Goal: Information Seeking & Learning: Learn about a topic

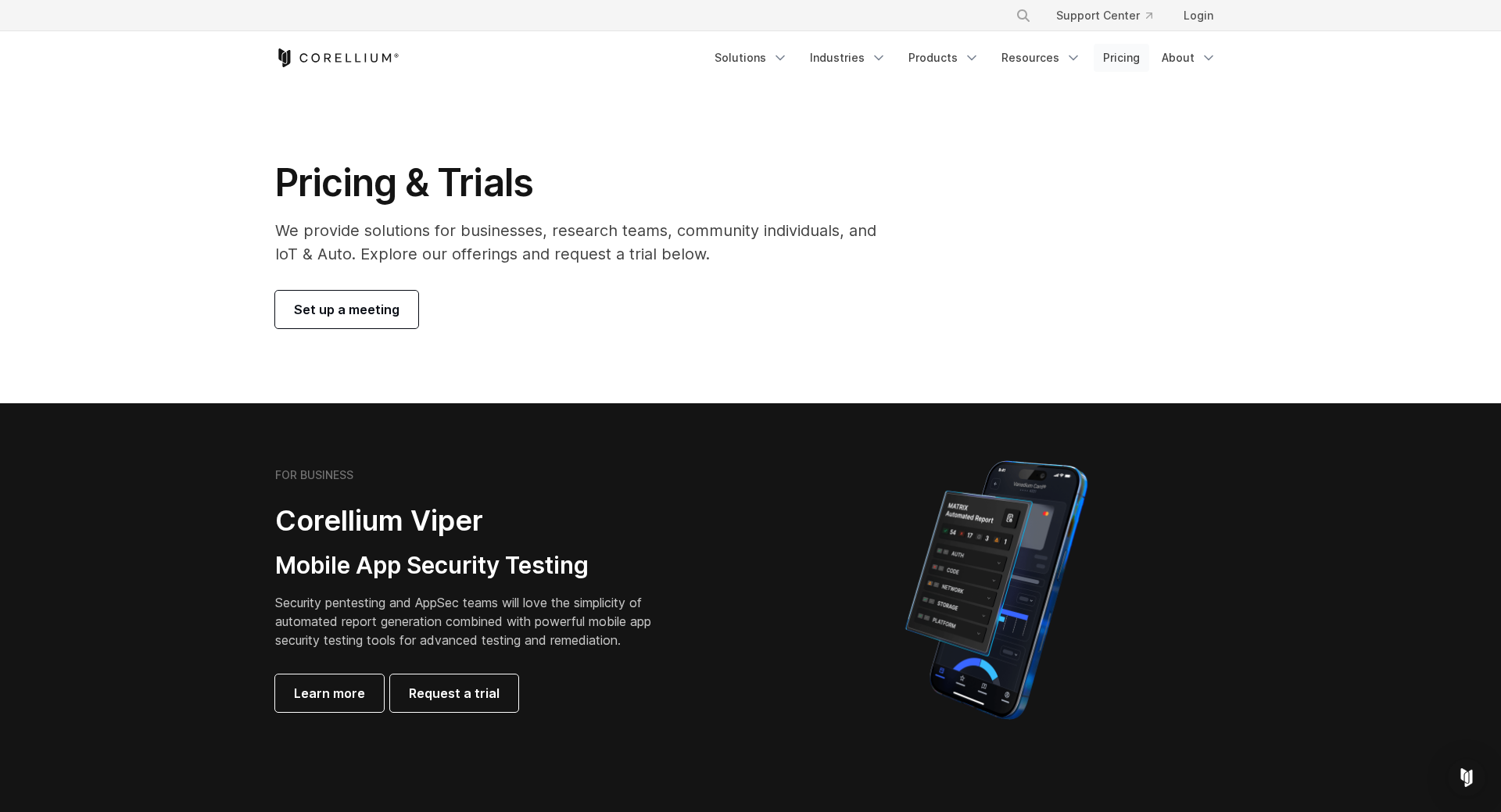
click at [1111, 64] on link "Pricing" at bounding box center [1121, 57] width 55 height 28
click at [962, 51] on link "Products" at bounding box center [944, 57] width 90 height 28
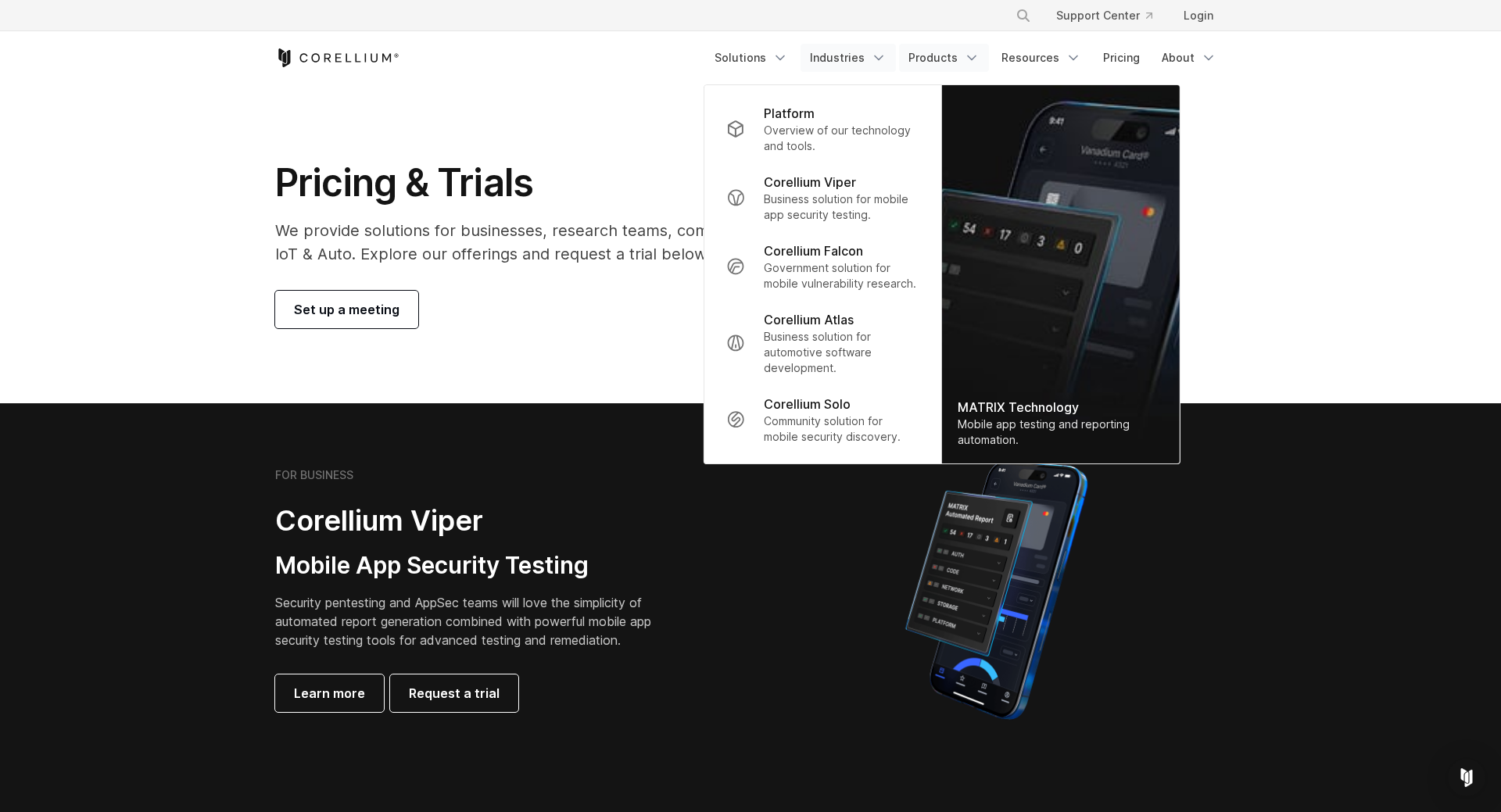
click at [886, 57] on icon "Navigation Menu" at bounding box center [879, 57] width 15 height 15
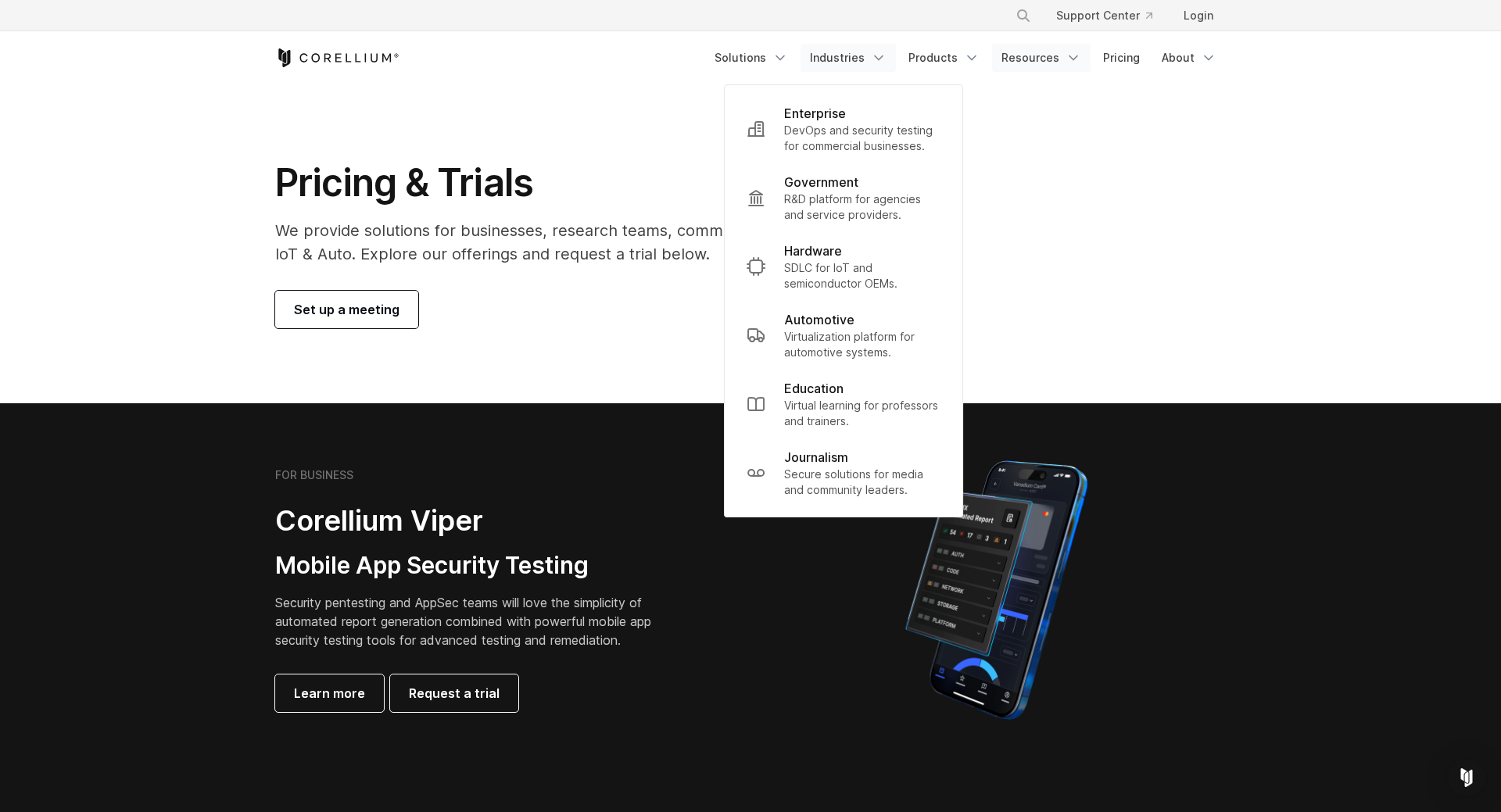
click at [1050, 55] on link "Resources" at bounding box center [1041, 57] width 98 height 28
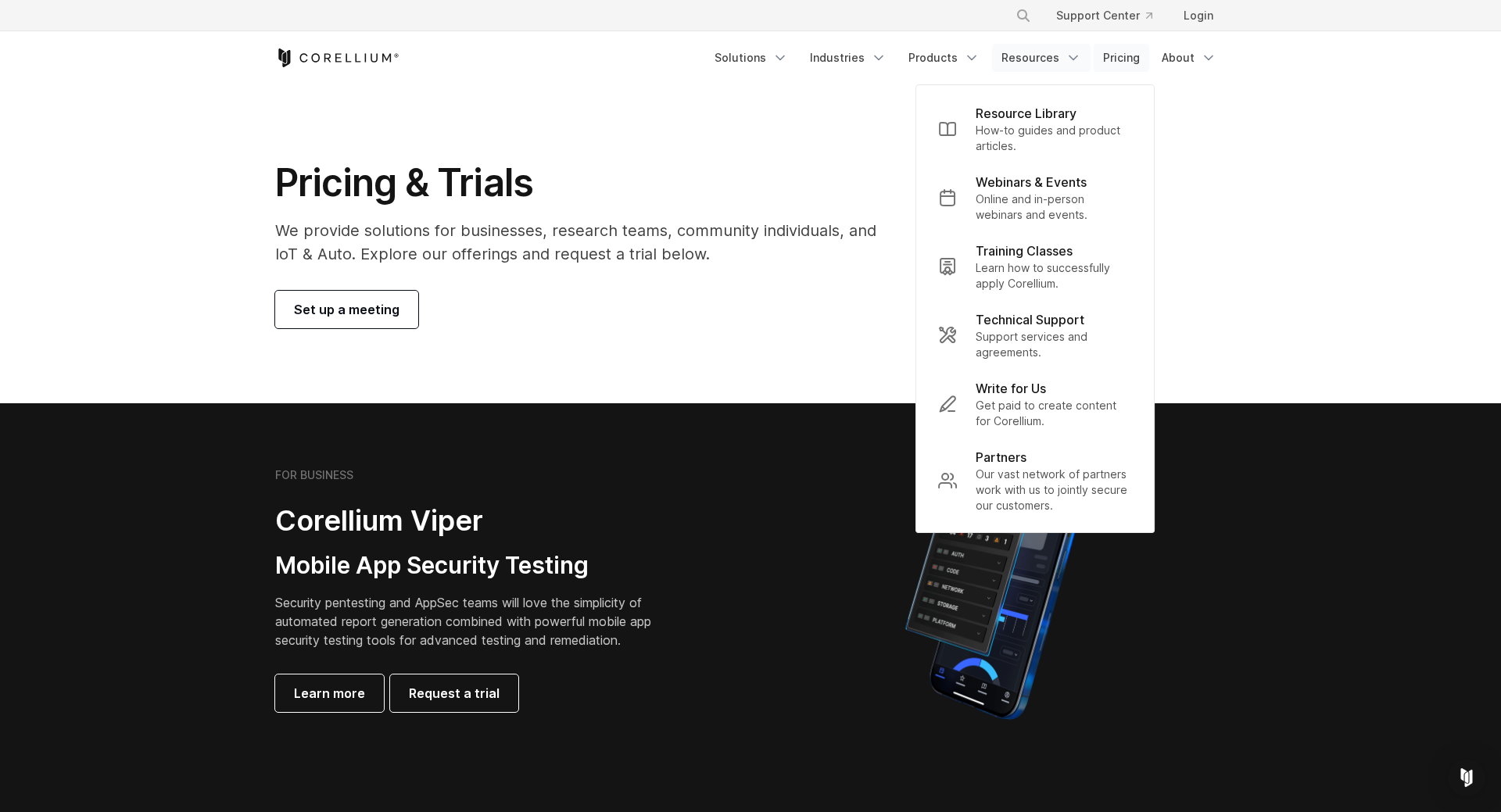
click at [1136, 64] on link "Pricing" at bounding box center [1121, 57] width 55 height 28
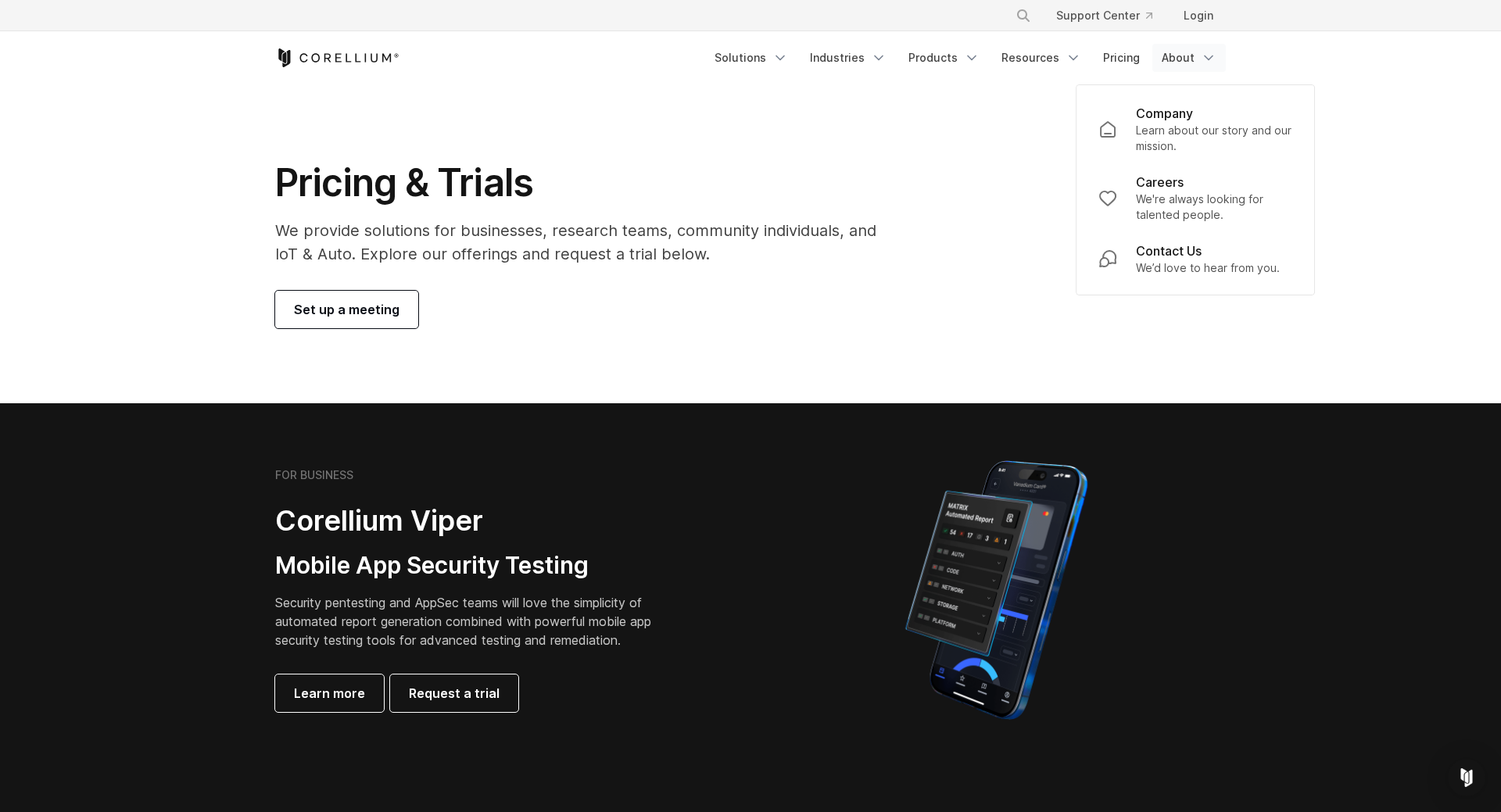
click at [1132, 63] on link "Pricing" at bounding box center [1121, 57] width 55 height 28
click at [777, 63] on link "Solutions" at bounding box center [751, 57] width 93 height 28
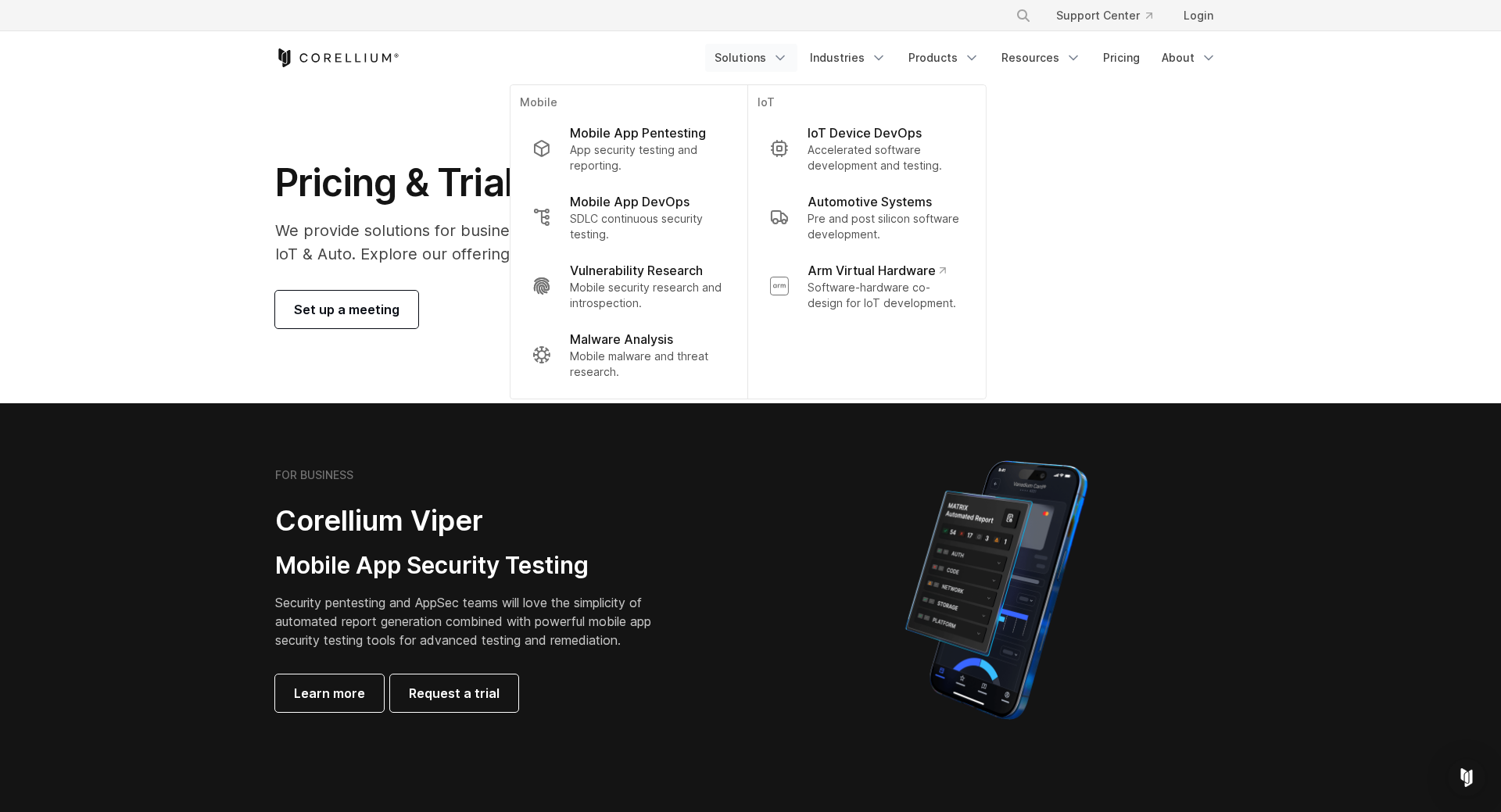
click at [777, 63] on link "Solutions" at bounding box center [751, 57] width 93 height 28
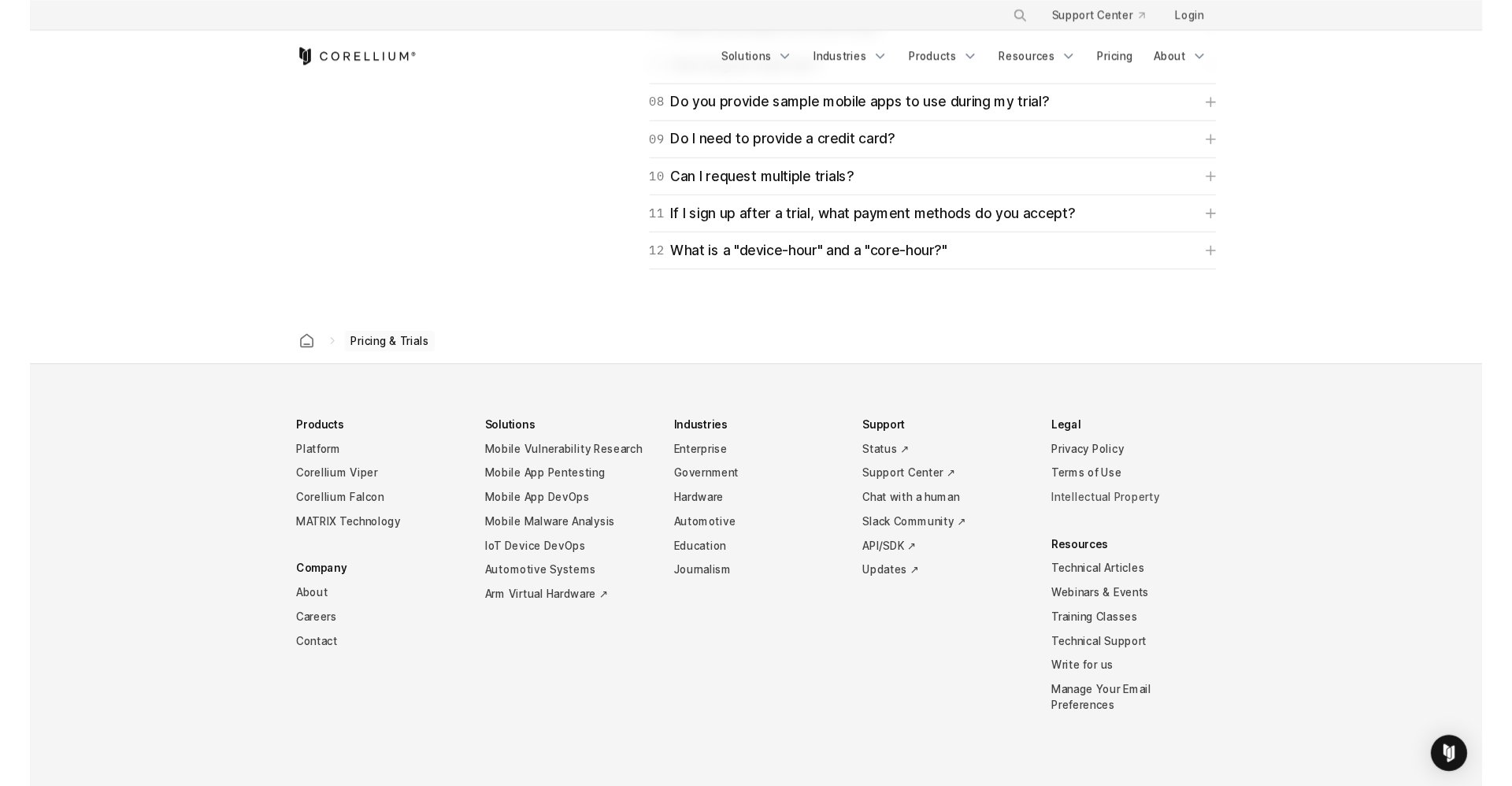
scroll to position [2636, 0]
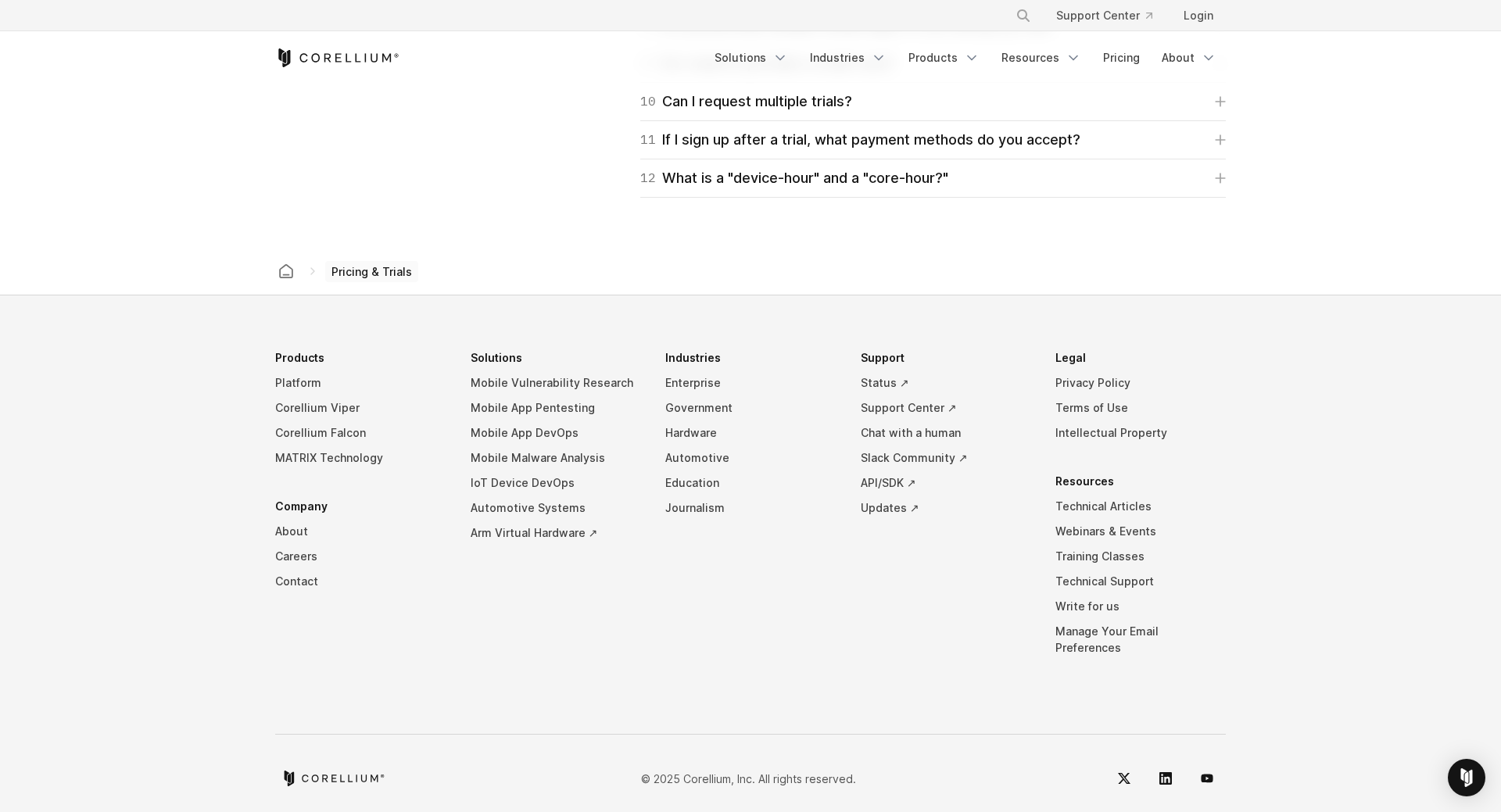
drag, startPoint x: 756, startPoint y: 593, endPoint x: 756, endPoint y: 608, distance: 15.0
click at [756, 592] on li "Industries Enterprise Government Hardware Automotive Education Journalism" at bounding box center [750, 514] width 171 height 339
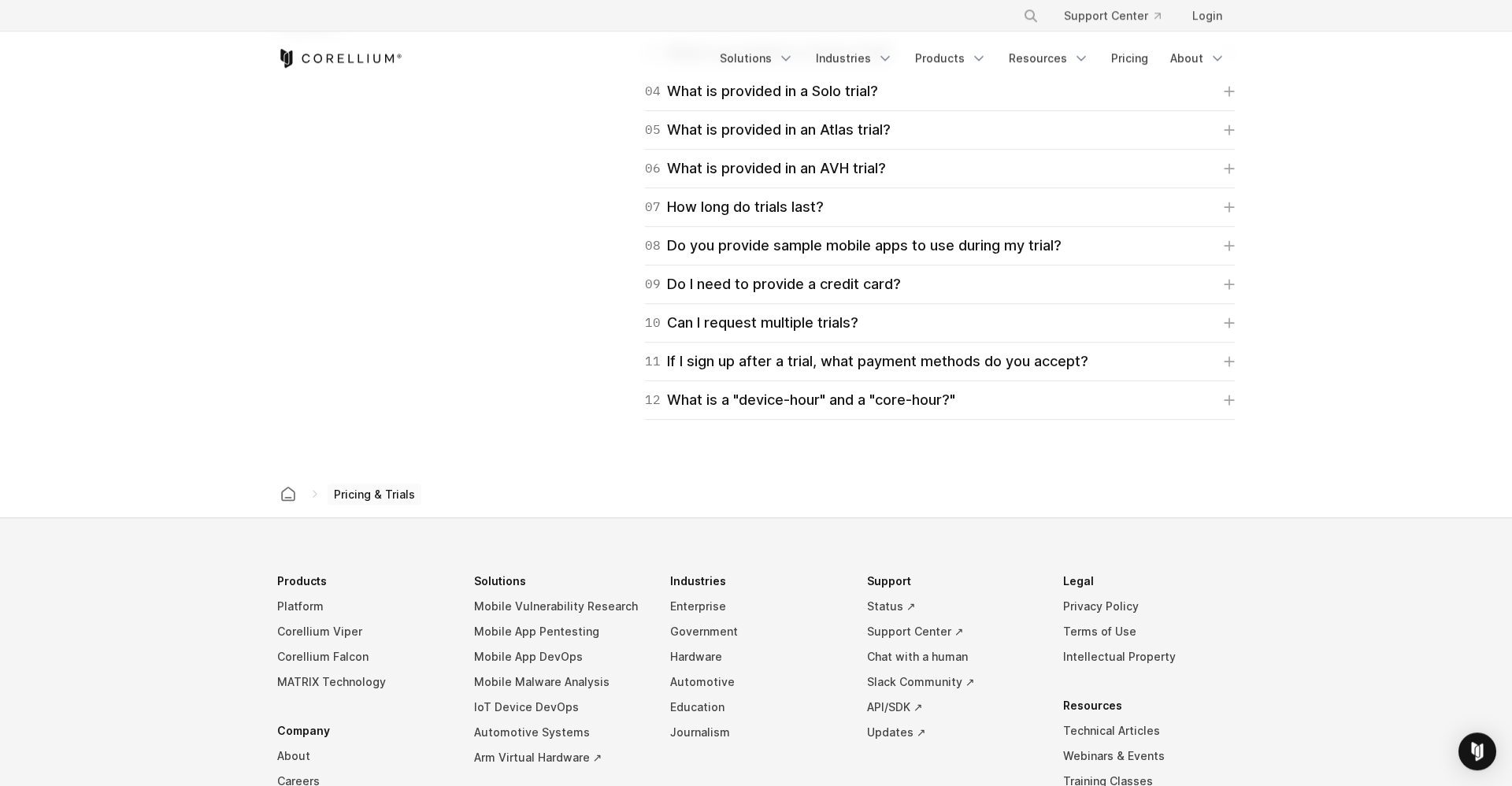
scroll to position [2395, 0]
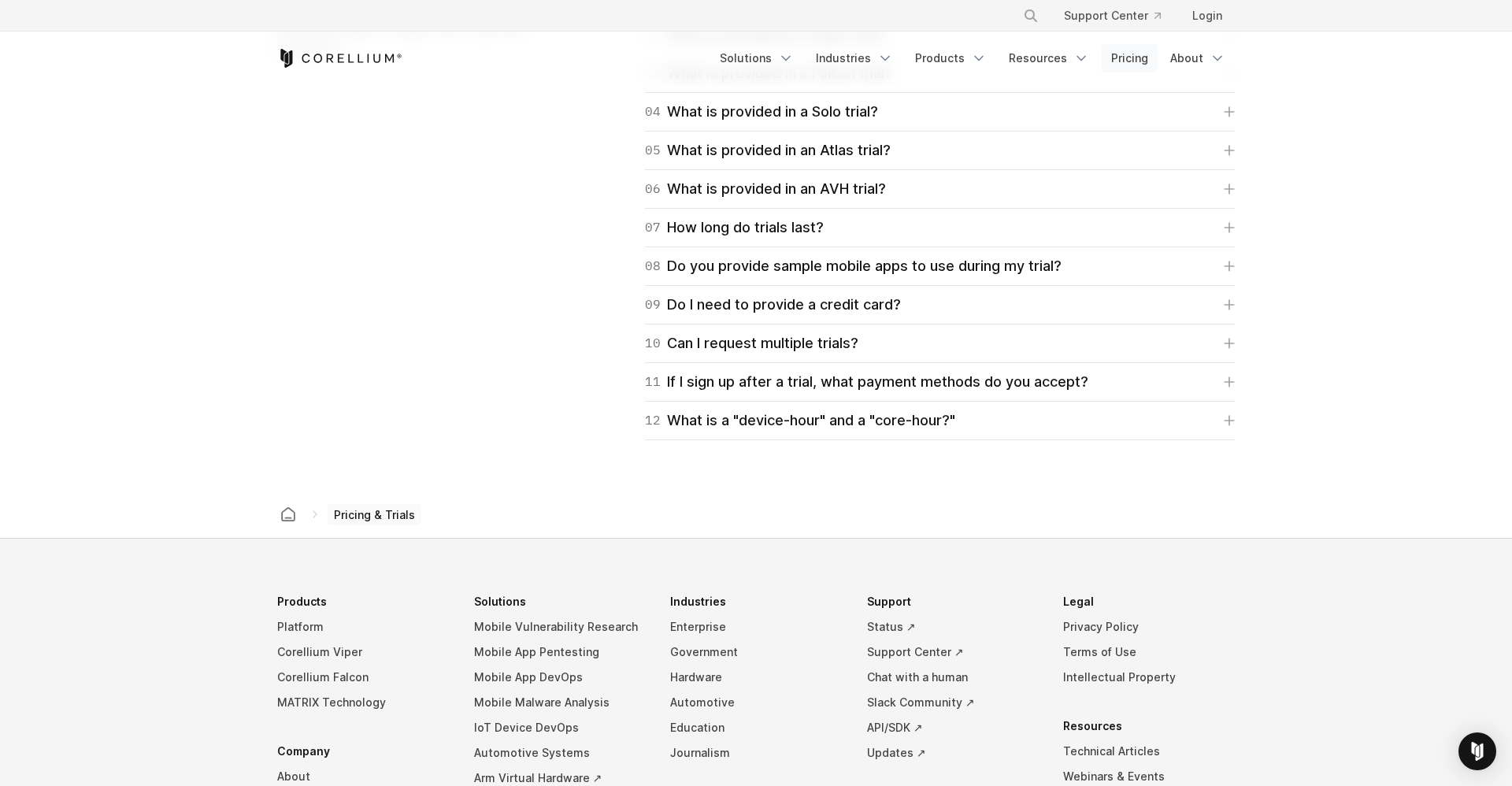
click at [1140, 51] on link "Pricing" at bounding box center [1129, 58] width 56 height 28
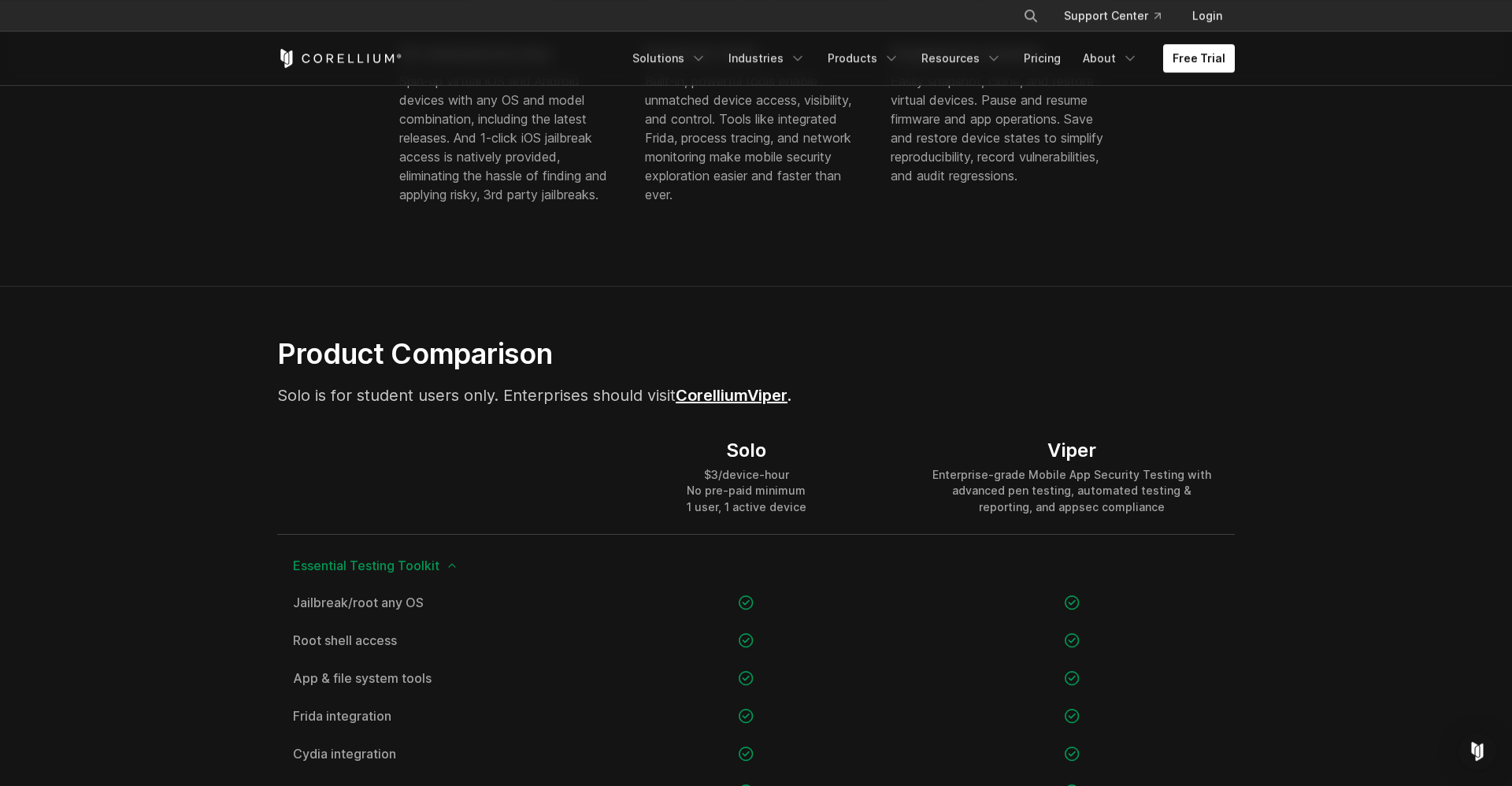
scroll to position [704, 0]
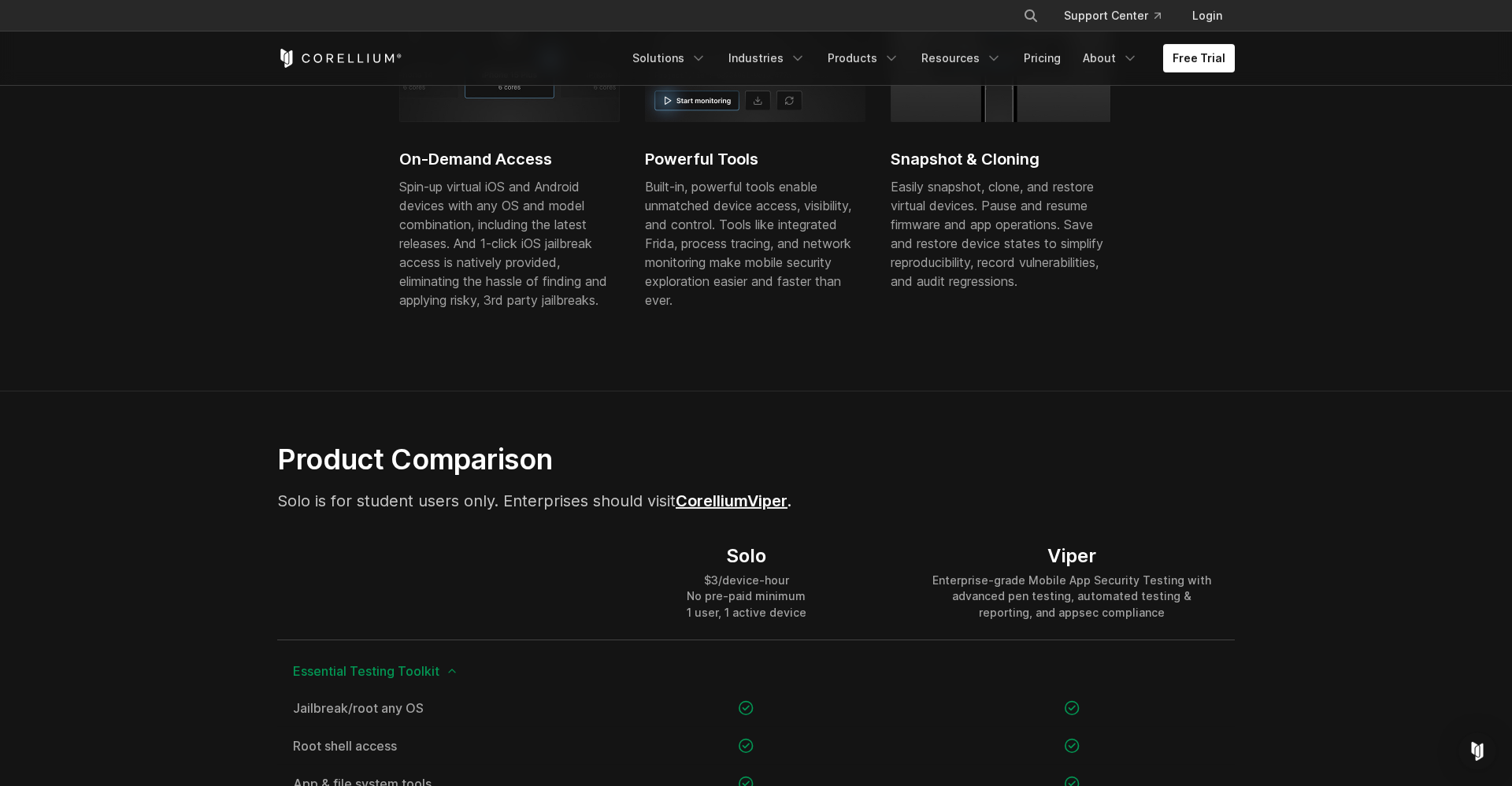
click at [748, 492] on link "Corellium" at bounding box center [711, 501] width 72 height 19
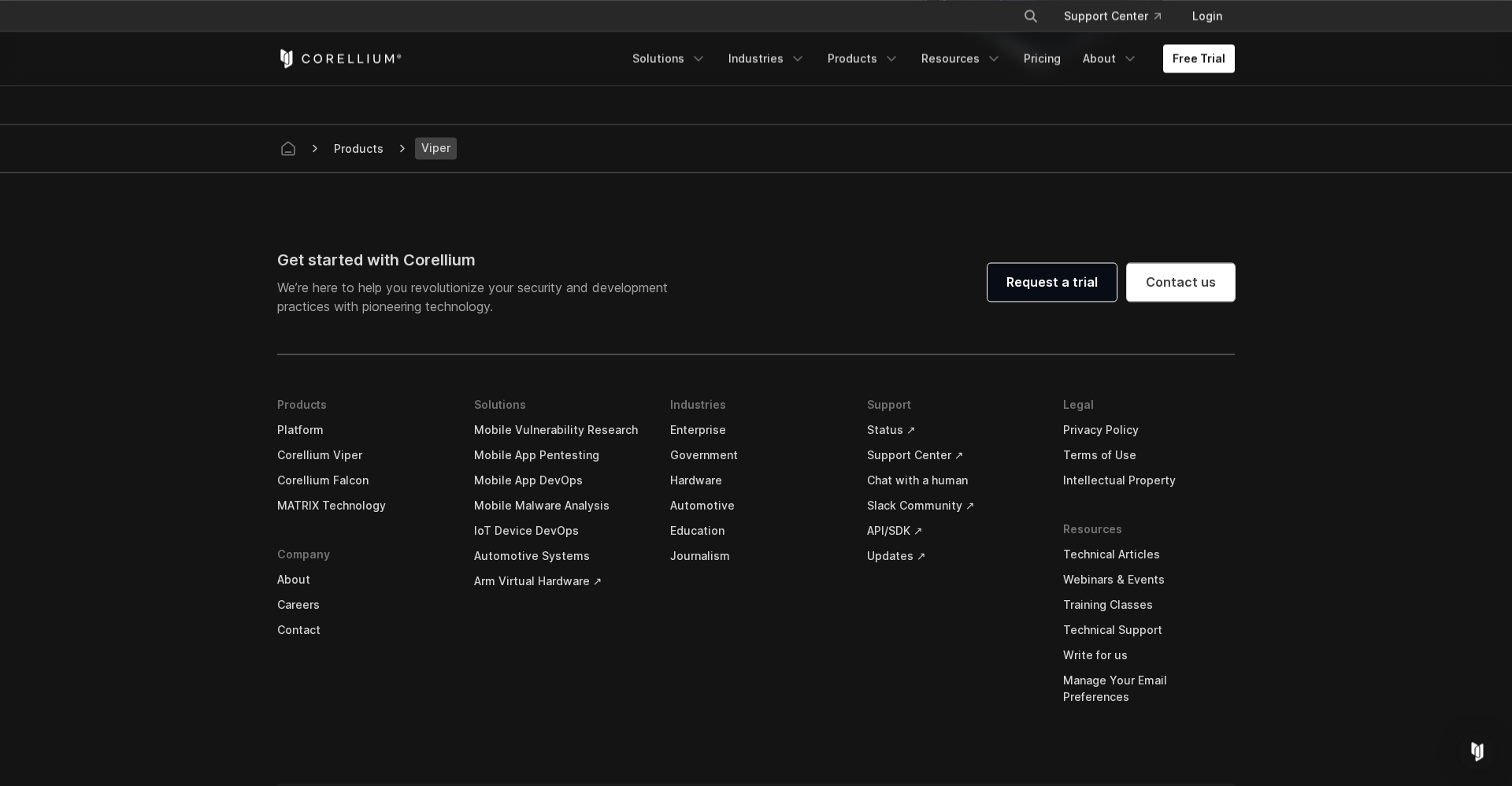
scroll to position [4572, 0]
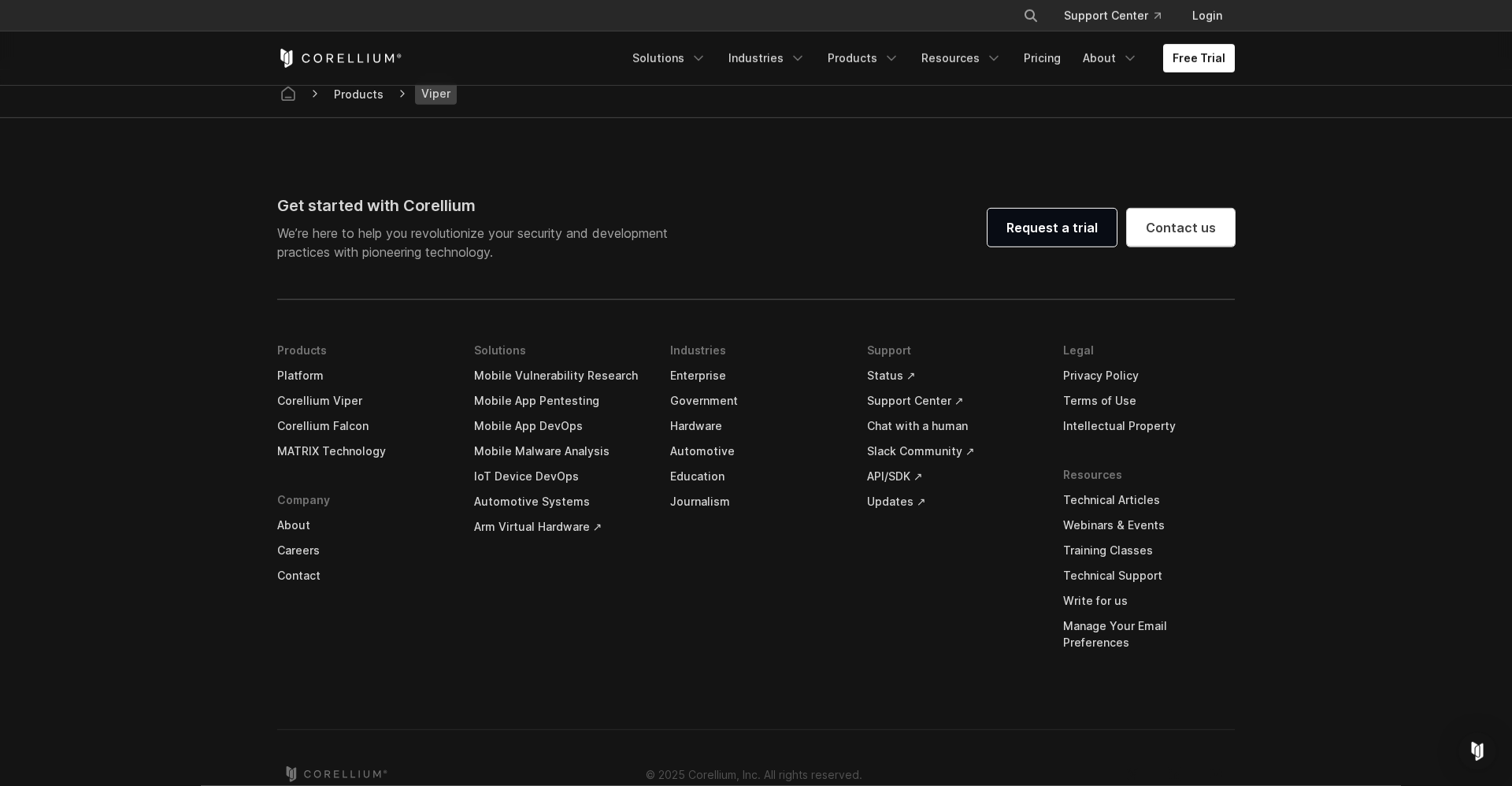
click at [1327, 643] on footer "Get started with Corellium We’re here to help you revolutionize your security a…" at bounding box center [756, 471] width 1512 height 706
click at [1053, 76] on div "Free Trial Solutions IoT" at bounding box center [756, 59] width 957 height 54
click at [1052, 72] on div "Free Trial Solutions IoT" at bounding box center [756, 59] width 957 height 54
click at [1049, 63] on link "Pricing" at bounding box center [1042, 58] width 56 height 28
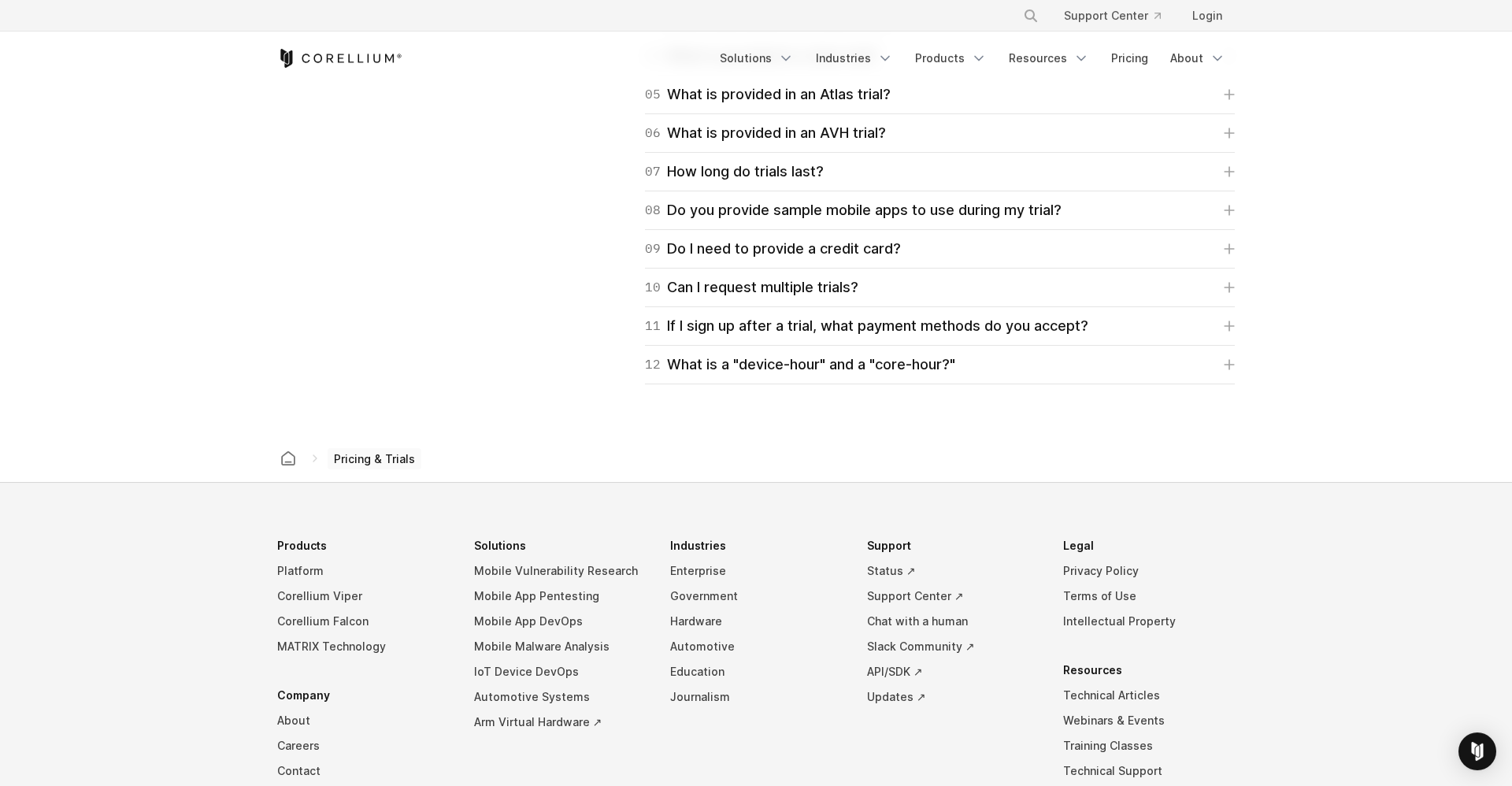
scroll to position [2471, 0]
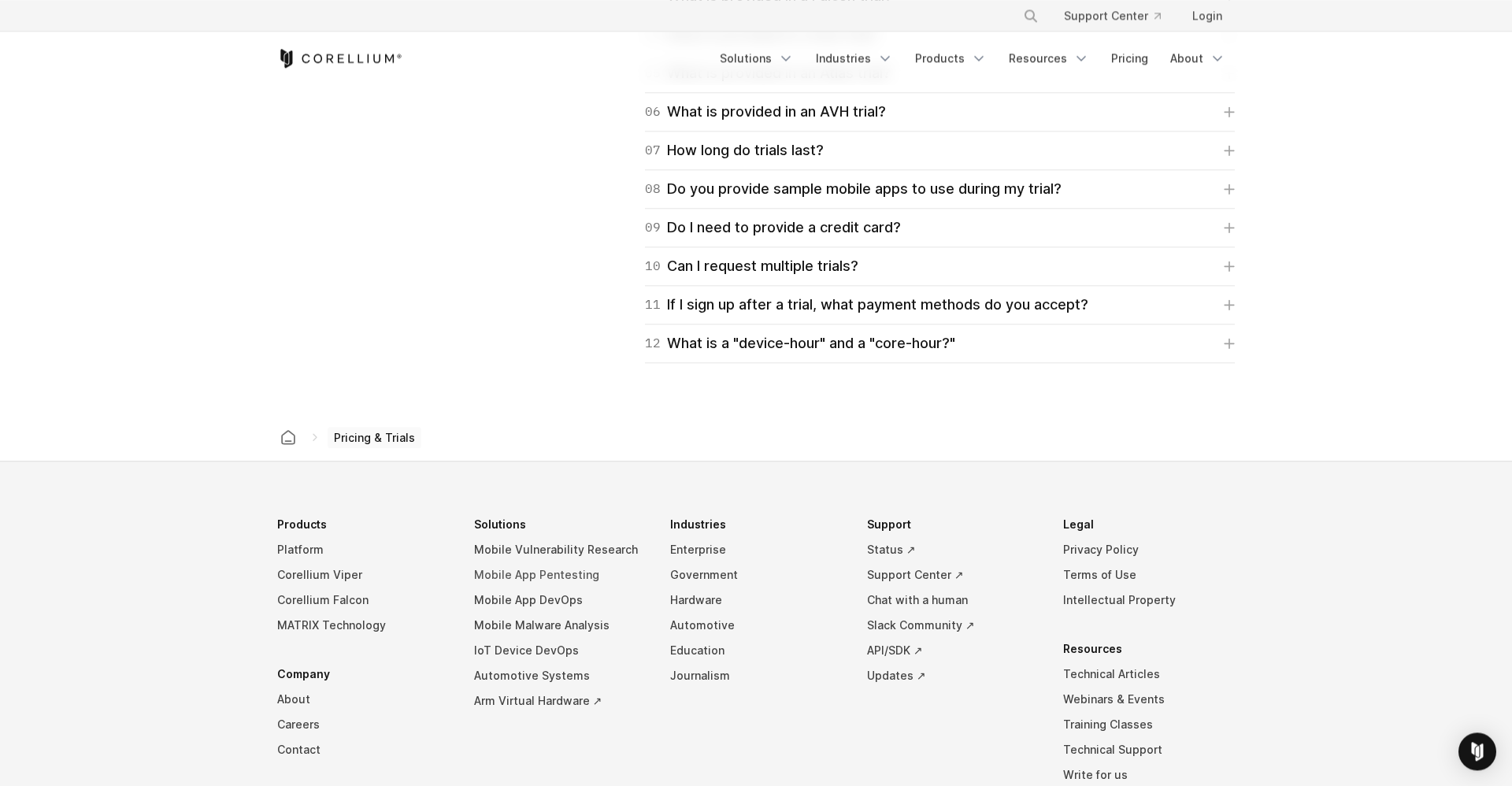
click at [527, 576] on link "Mobile App Pentesting" at bounding box center [559, 575] width 172 height 25
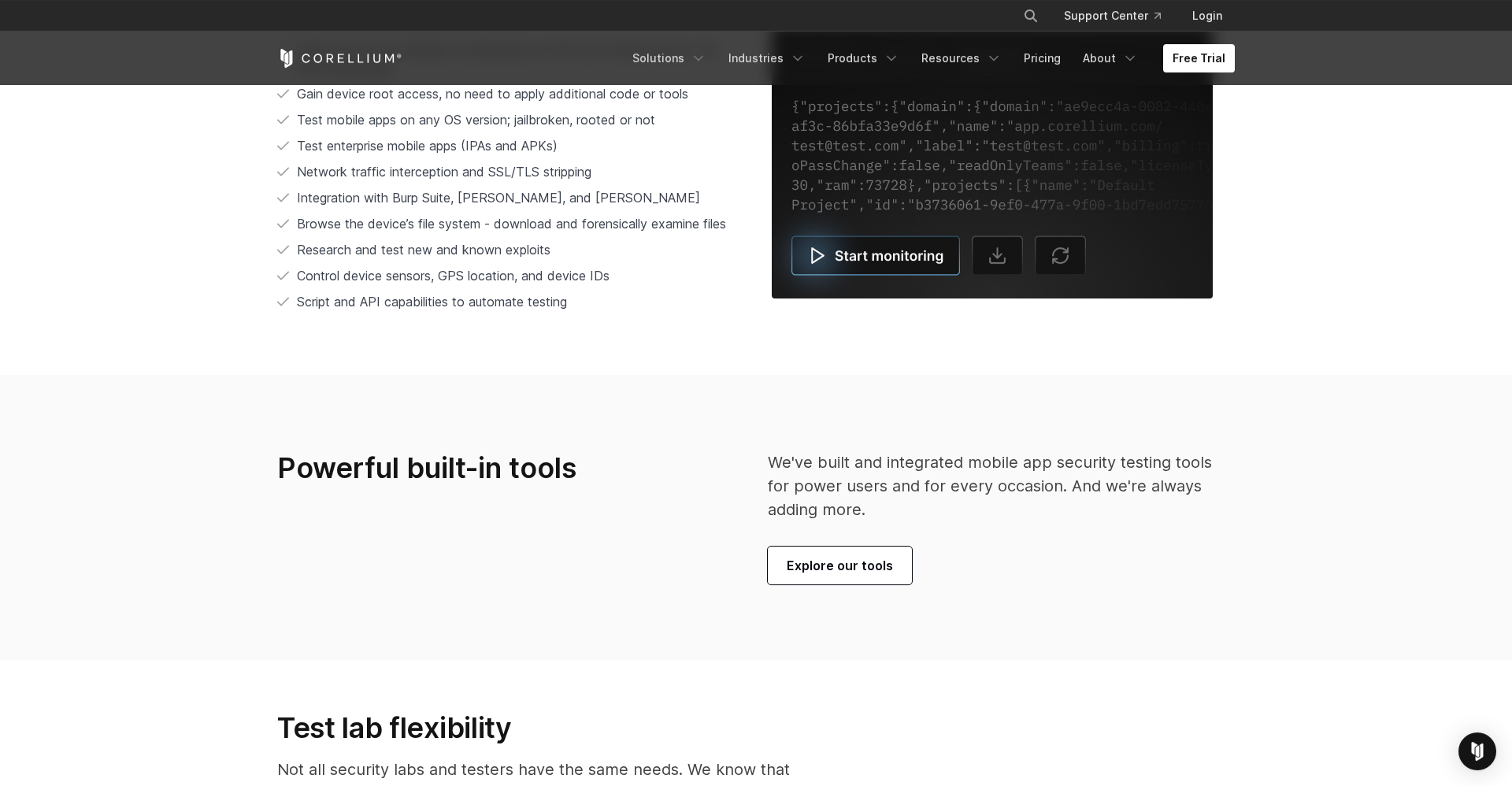
scroll to position [3460, 0]
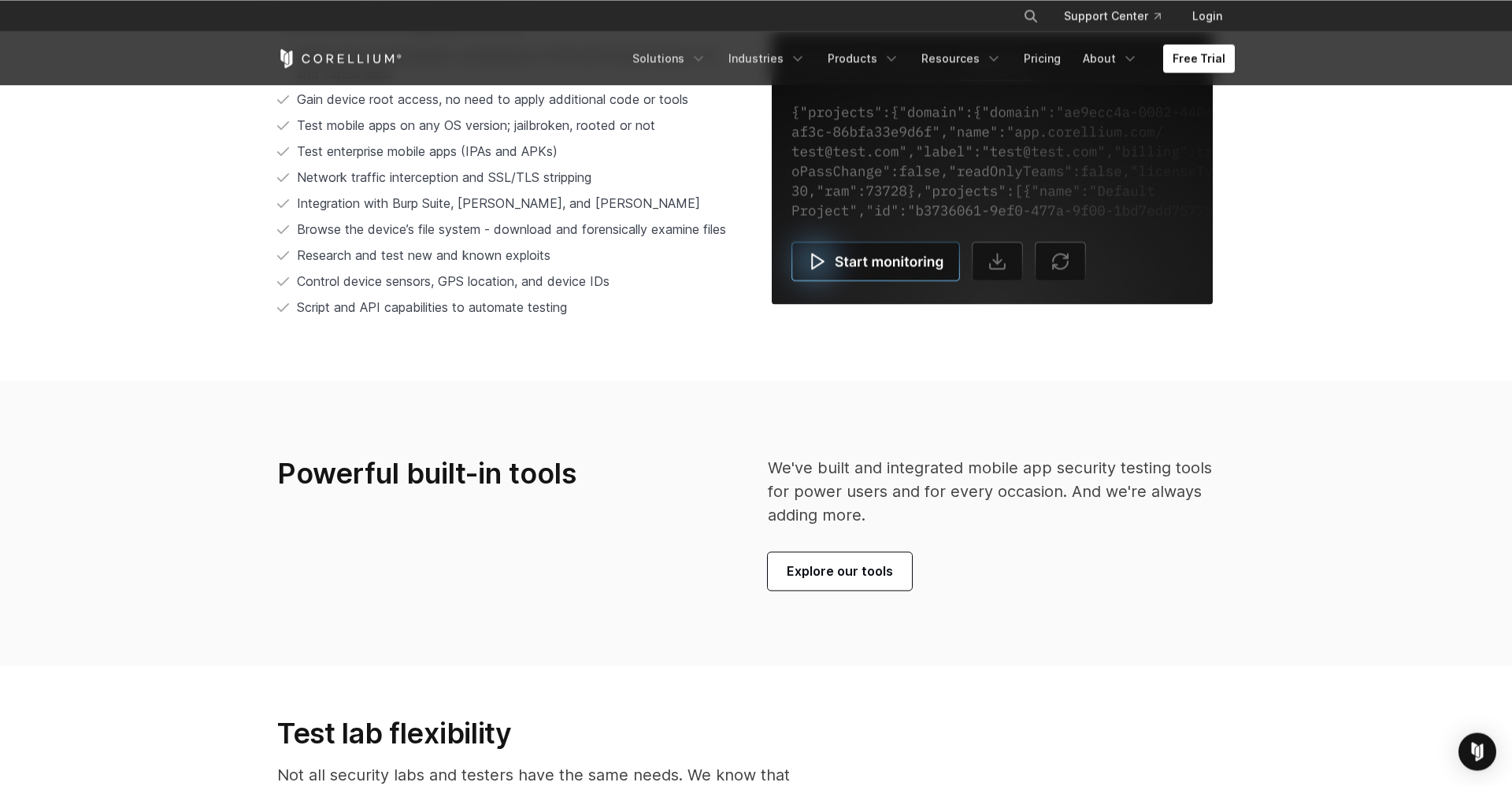
click at [849, 594] on section "Powerful built-in tools We've built and integrated mobile app security testing …" at bounding box center [756, 523] width 1512 height 285
click at [849, 580] on span "Explore our tools" at bounding box center [840, 571] width 107 height 19
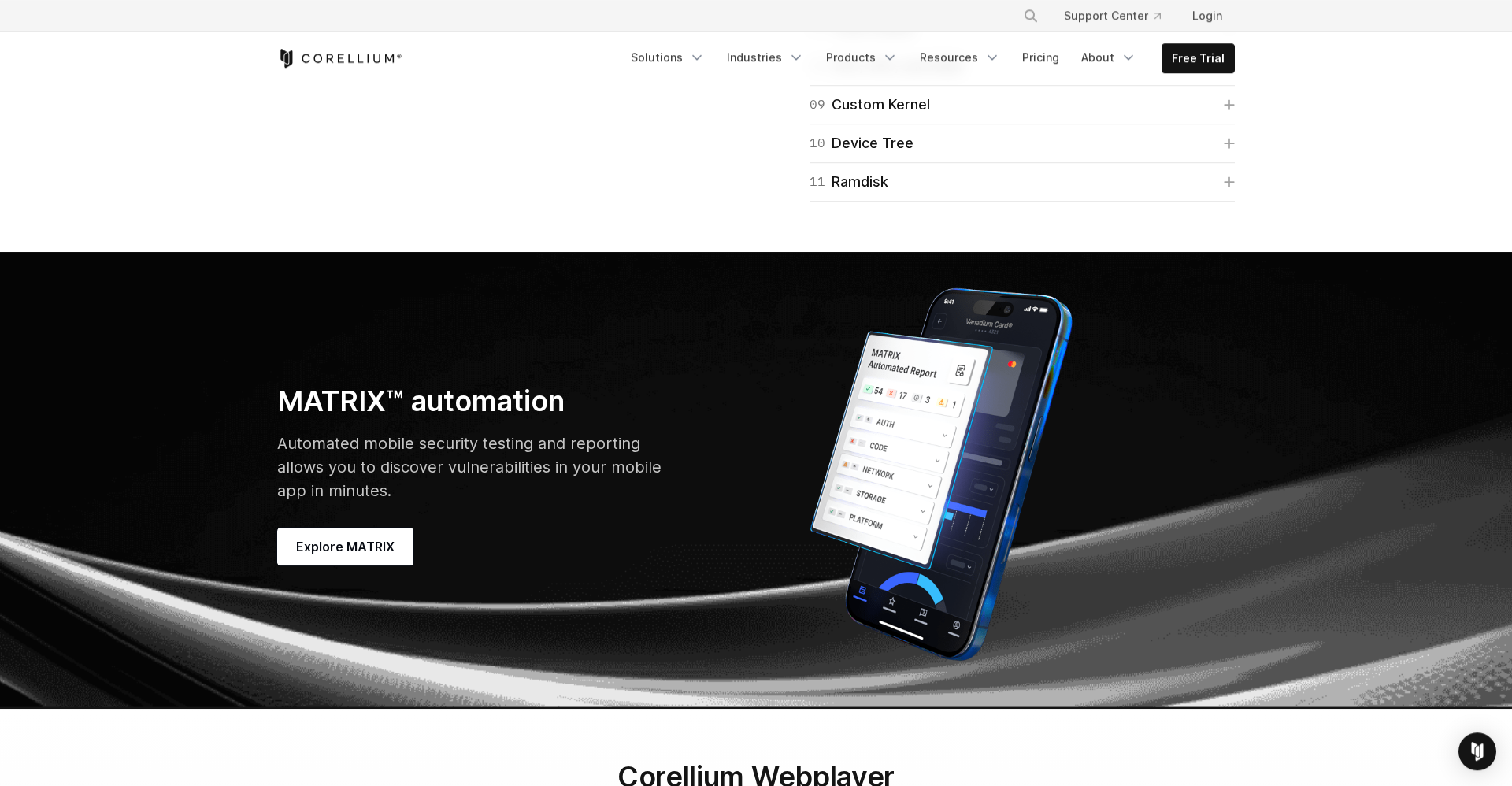
scroll to position [4254, 0]
